Goal: Task Accomplishment & Management: Manage account settings

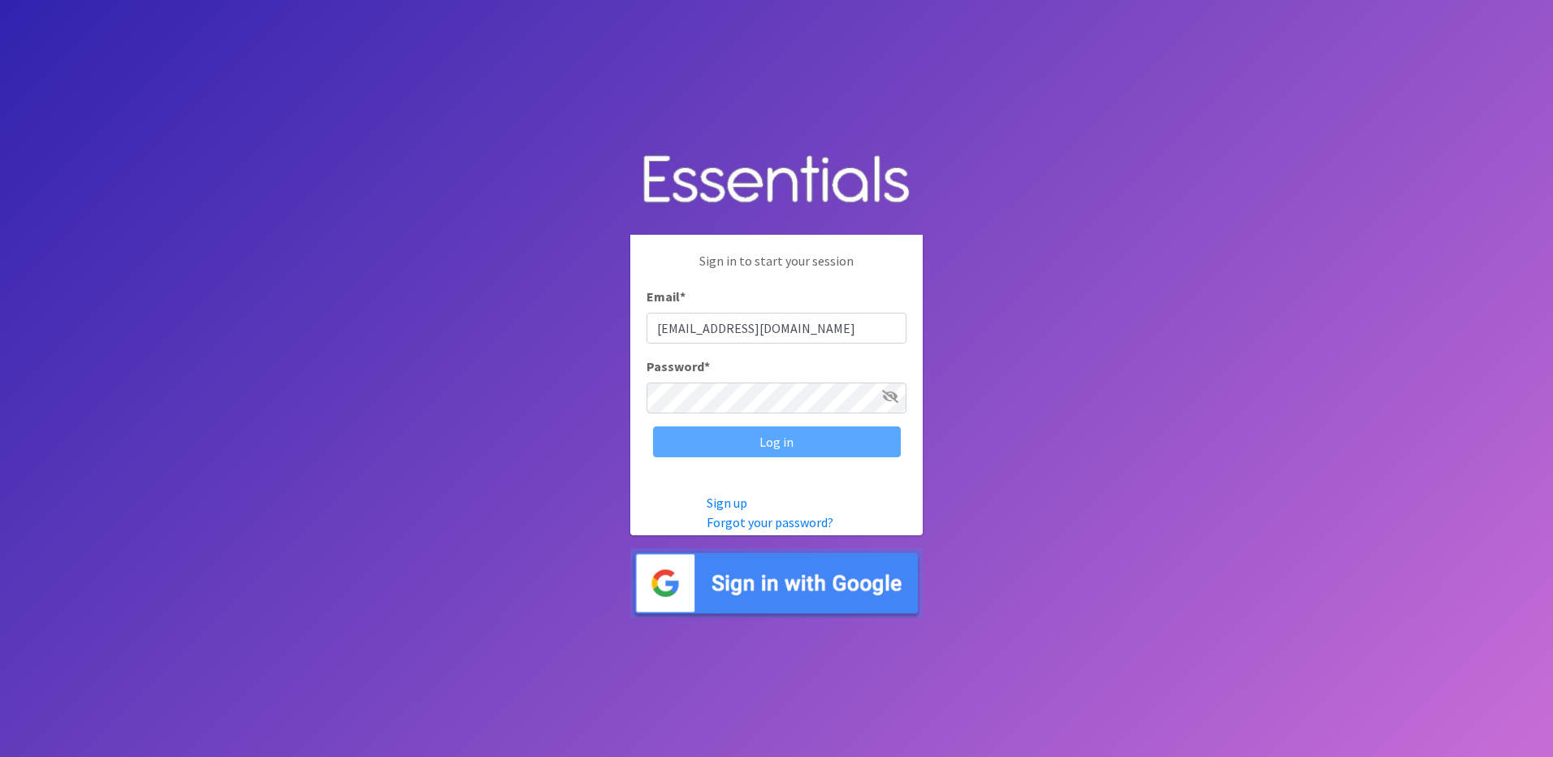
click at [824, 439] on div "Log in" at bounding box center [776, 441] width 260 height 31
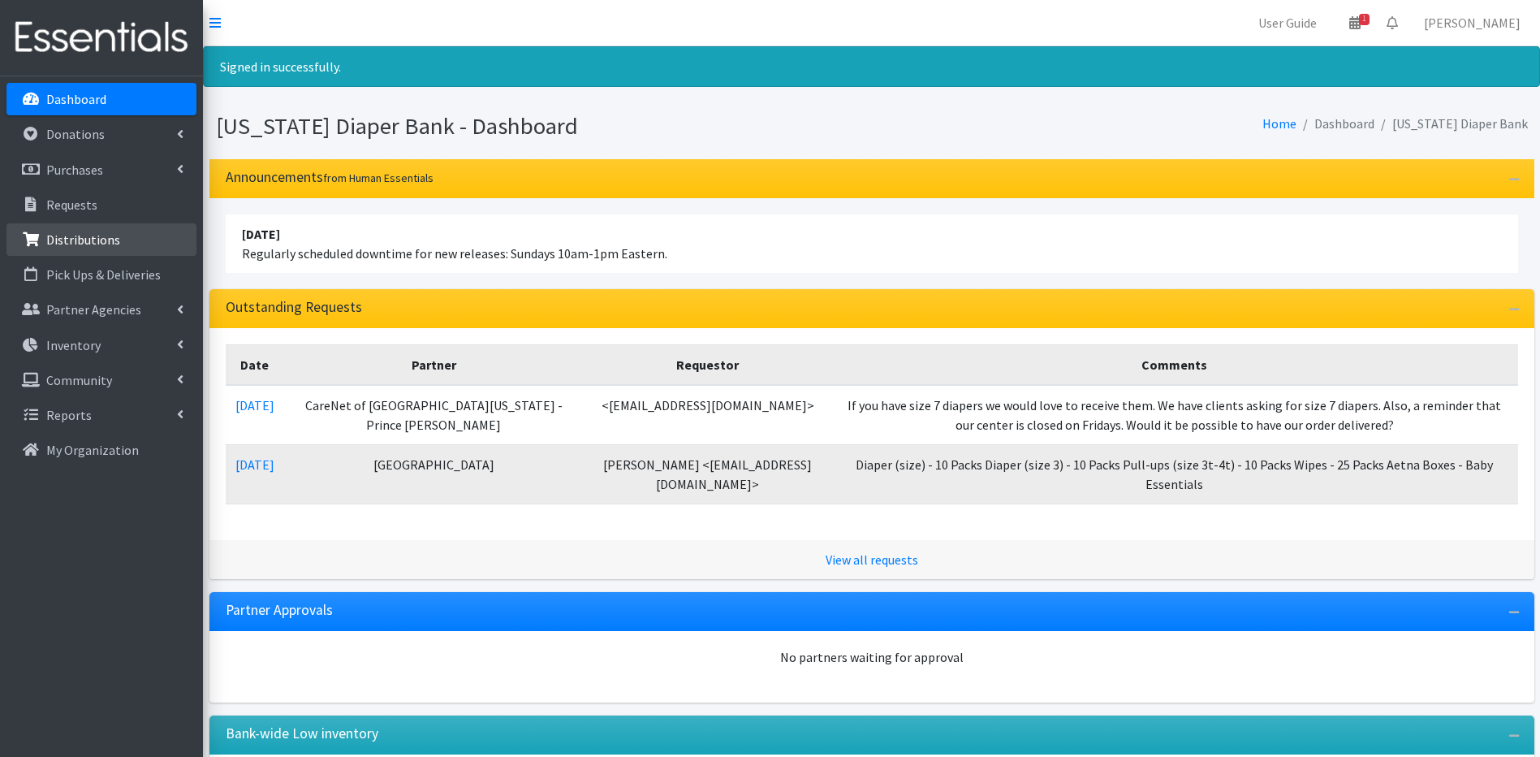
click at [112, 244] on p "Distributions" at bounding box center [83, 239] width 74 height 16
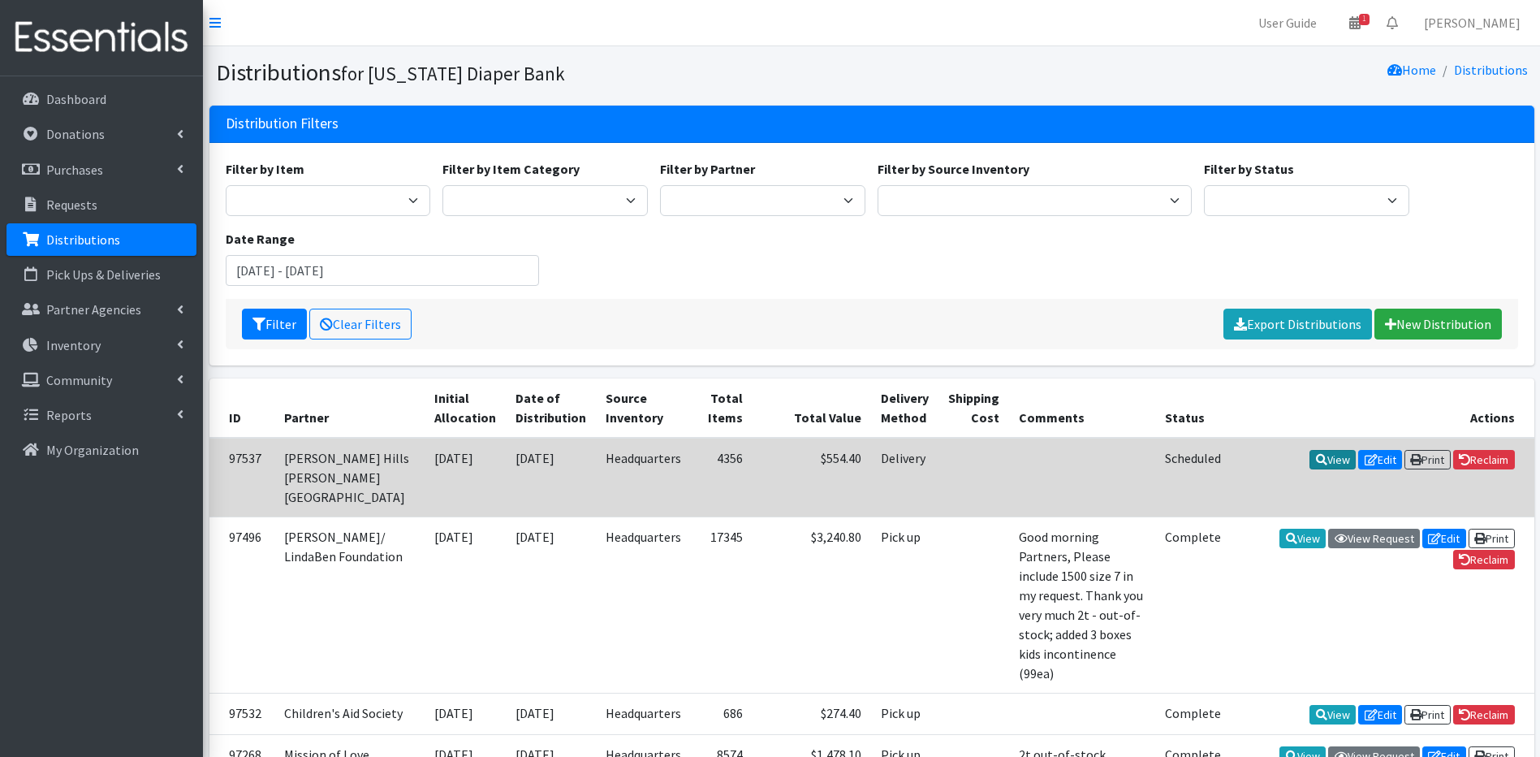
click at [1324, 456] on link "View" at bounding box center [1333, 459] width 46 height 19
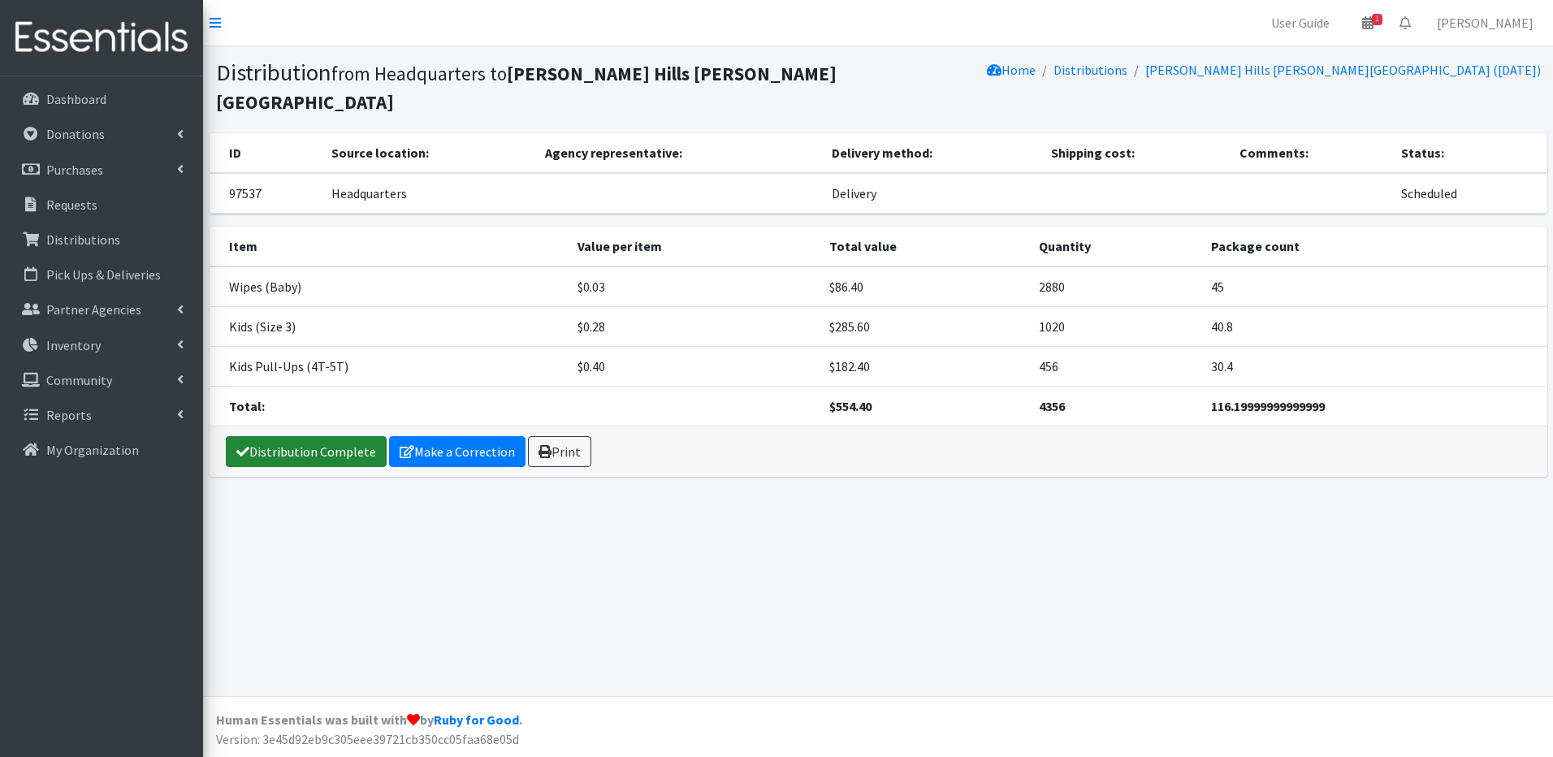
click at [359, 436] on link "Distribution Complete" at bounding box center [306, 451] width 161 height 31
